Goal: Navigation & Orientation: Find specific page/section

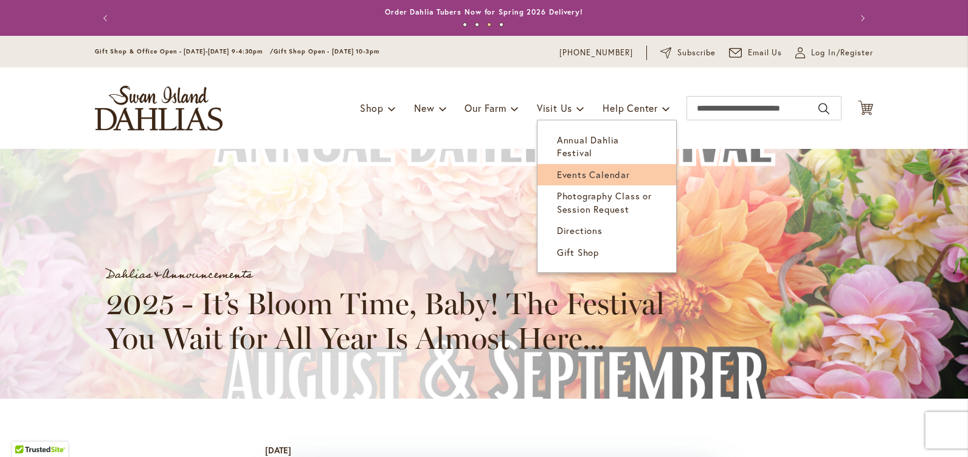
click at [581, 168] on span "Events Calendar" at bounding box center [593, 174] width 73 height 12
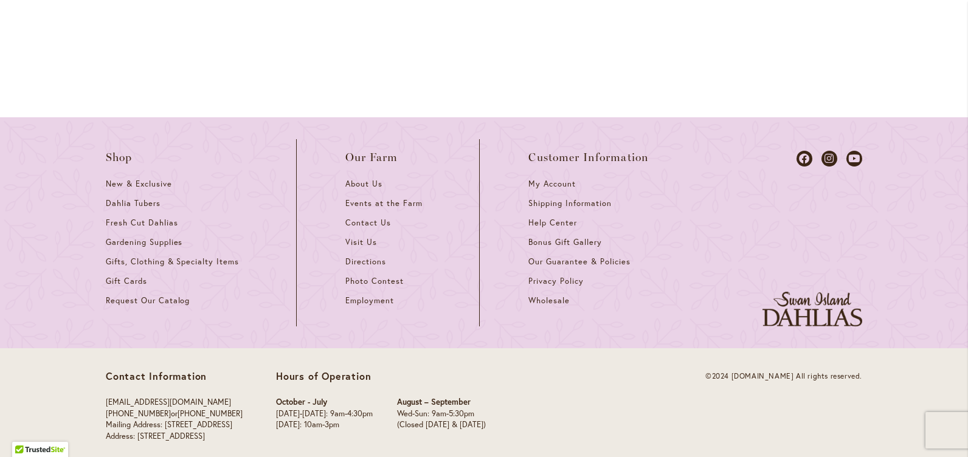
scroll to position [1784, 0]
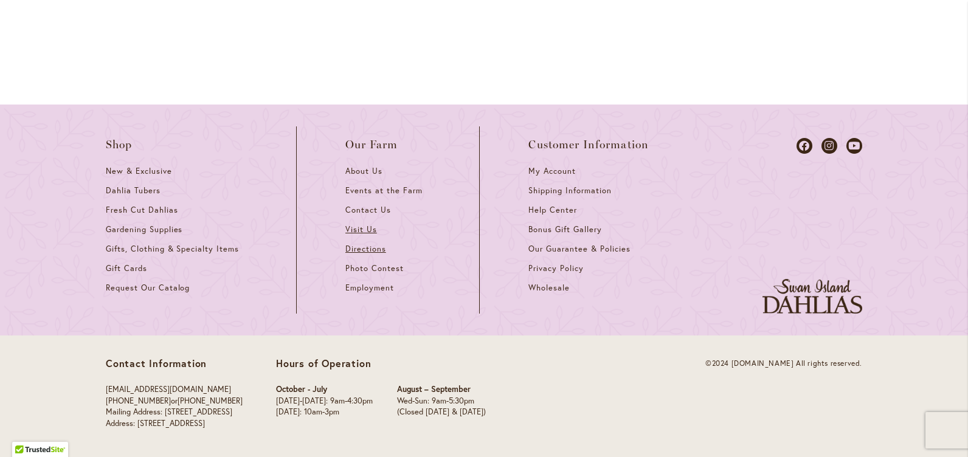
click at [364, 245] on span "Directions" at bounding box center [365, 249] width 41 height 10
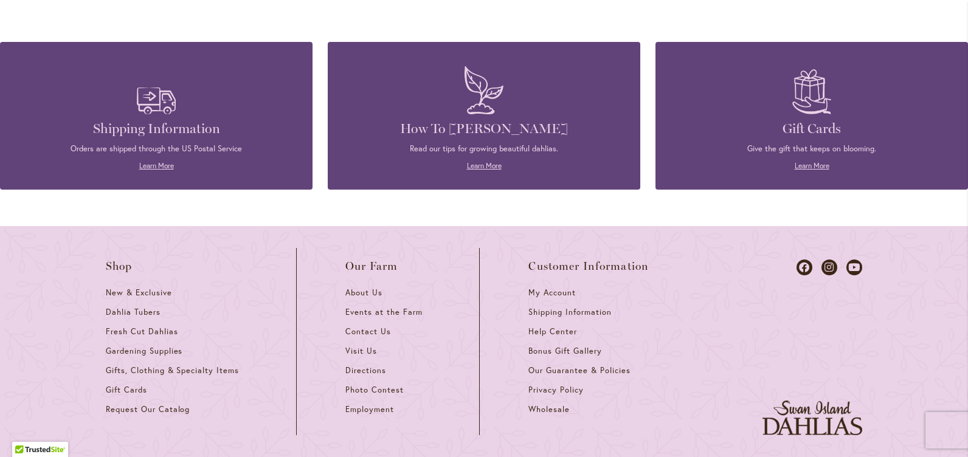
scroll to position [1094, 0]
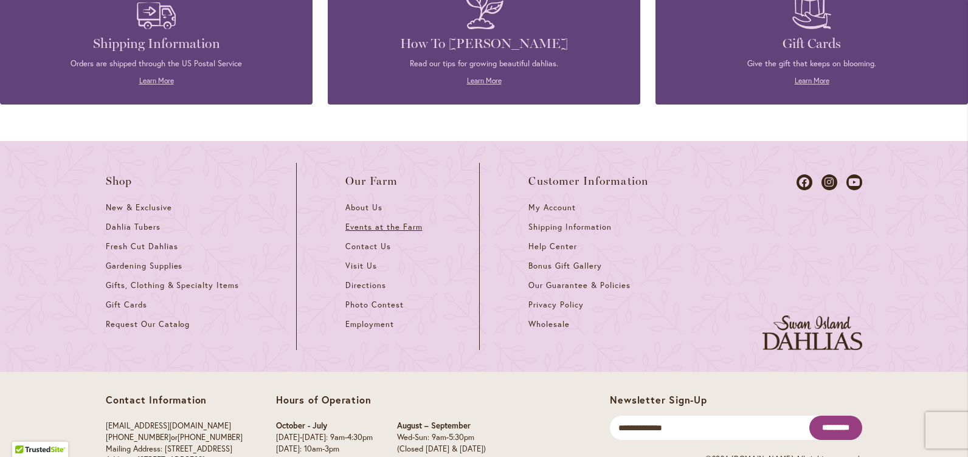
click at [367, 227] on span "Events at the Farm" at bounding box center [383, 227] width 77 height 10
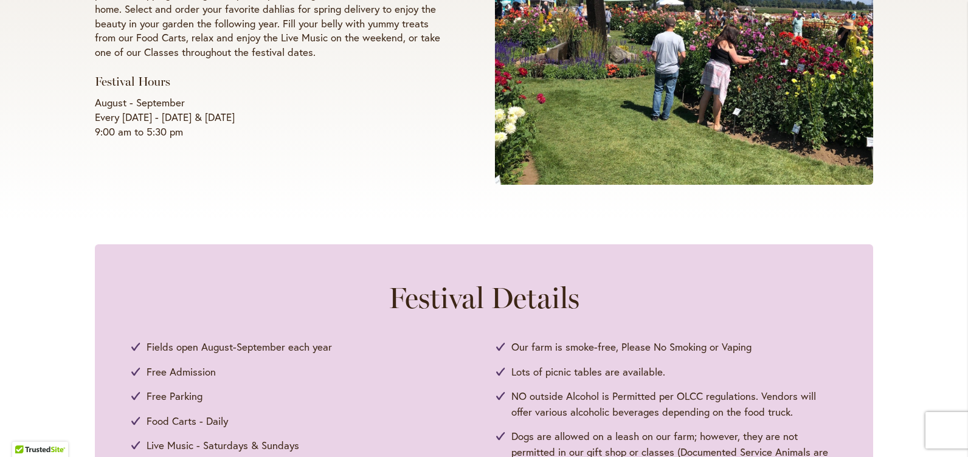
scroll to position [365, 0]
